Goal: Information Seeking & Learning: Learn about a topic

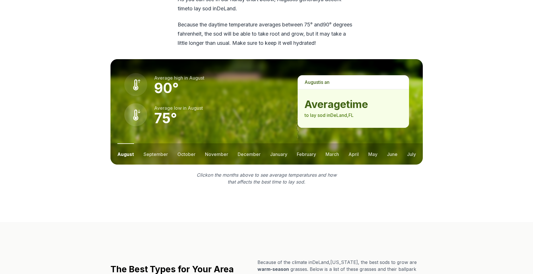
scroll to position [775, 0]
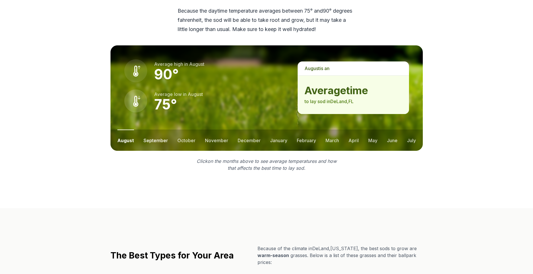
click at [156, 132] on button "september" at bounding box center [155, 139] width 24 height 21
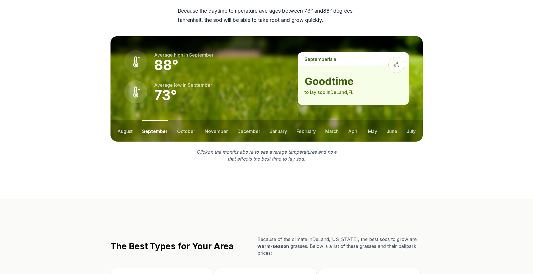
click at [162, 120] on button "september" at bounding box center [155, 130] width 26 height 21
click at [127, 123] on button "august" at bounding box center [124, 130] width 15 height 21
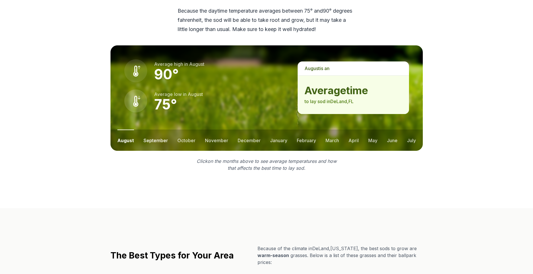
click at [155, 129] on button "september" at bounding box center [155, 139] width 24 height 21
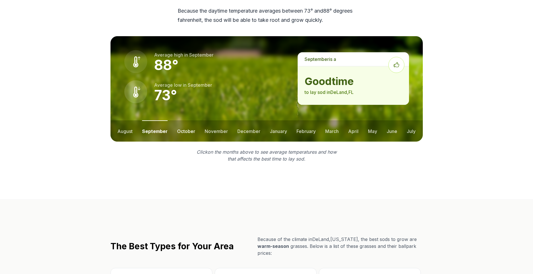
click at [187, 124] on button "october" at bounding box center [186, 130] width 18 height 21
click at [205, 123] on button "november" at bounding box center [216, 130] width 23 height 21
click at [224, 124] on button "november" at bounding box center [215, 130] width 24 height 21
click at [237, 122] on button "december" at bounding box center [248, 130] width 23 height 21
click at [312, 120] on button "february" at bounding box center [305, 130] width 19 height 21
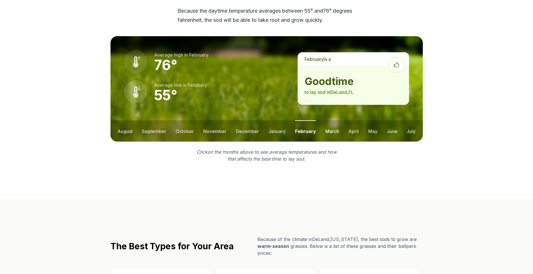
drag, startPoint x: 334, startPoint y: 124, endPoint x: 338, endPoint y: 125, distance: 3.8
click at [334, 124] on button "march" at bounding box center [331, 130] width 13 height 21
click at [359, 125] on ul "august september october november december january february march april may jun…" at bounding box center [266, 130] width 312 height 21
click at [385, 126] on ul "august september october november december january february march april may jun…" at bounding box center [266, 130] width 312 height 21
click at [374, 123] on button "may" at bounding box center [372, 130] width 9 height 21
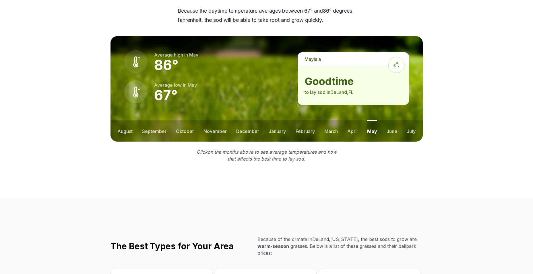
click at [362, 120] on ul "august september october november december january february march april may jun…" at bounding box center [266, 130] width 312 height 21
click at [156, 120] on button "september" at bounding box center [154, 130] width 24 height 21
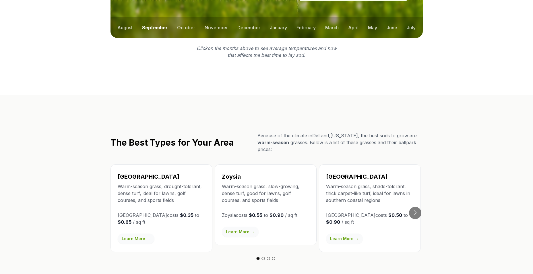
scroll to position [918, 0]
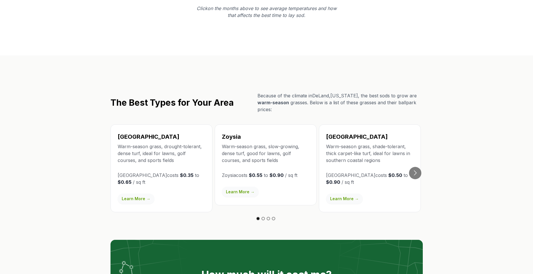
click at [243, 187] on link "Learn More →" at bounding box center [240, 192] width 37 height 10
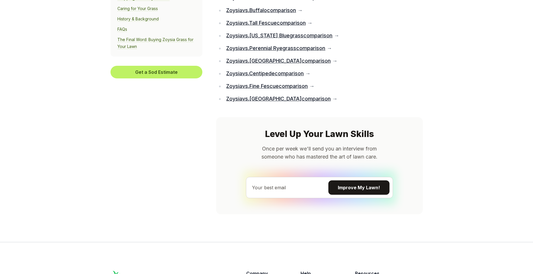
scroll to position [3702, 0]
